Goal: Navigation & Orientation: Find specific page/section

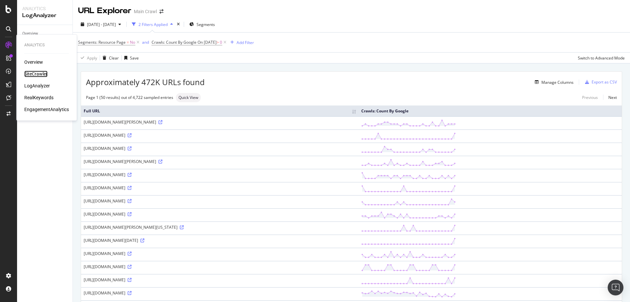
click at [37, 74] on div "SiteCrawler" at bounding box center [35, 74] width 23 height 7
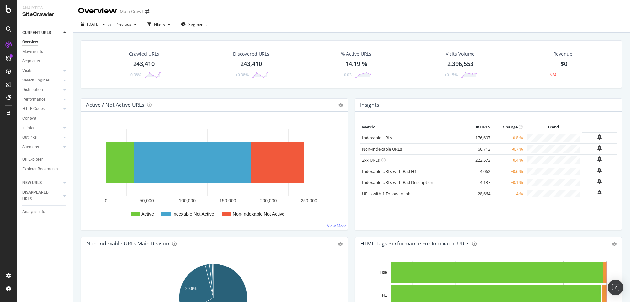
click at [38, 159] on div "Url Explorer" at bounding box center [32, 159] width 20 height 7
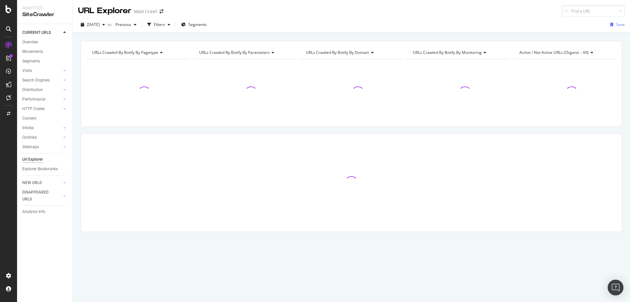
click at [490, 8] on div "URL Explorer Main Crawl" at bounding box center [351, 8] width 557 height 17
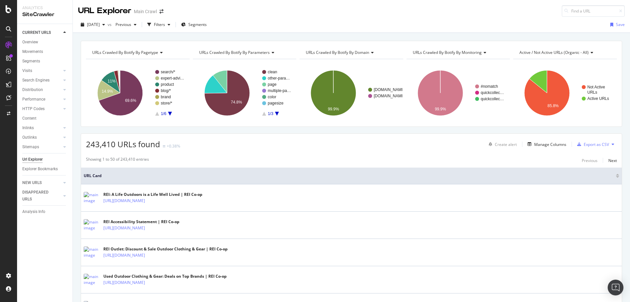
click at [231, 19] on div "[DATE] vs Previous Filters Segments Save" at bounding box center [351, 25] width 557 height 13
click at [62, 146] on div at bounding box center [64, 146] width 7 height 7
drag, startPoint x: 64, startPoint y: 130, endPoint x: 46, endPoint y: 134, distance: 18.4
click at [64, 130] on div at bounding box center [64, 127] width 7 height 7
